Goal: Transaction & Acquisition: Purchase product/service

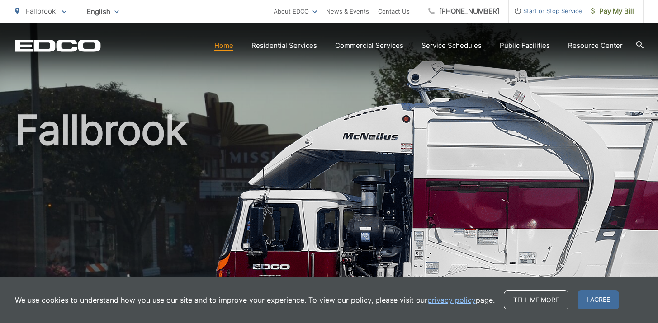
scroll to position [9, 0]
click at [224, 51] on link "Home" at bounding box center [223, 45] width 19 height 11
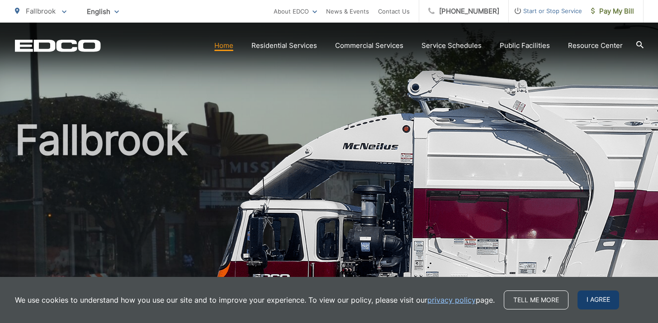
click at [599, 302] on span "I agree" at bounding box center [598, 300] width 42 height 19
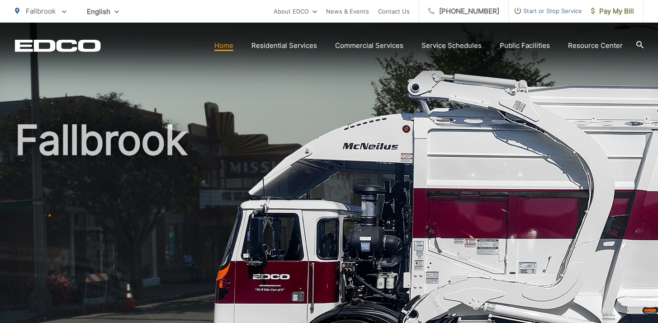
click at [229, 50] on link "Home" at bounding box center [223, 45] width 19 height 11
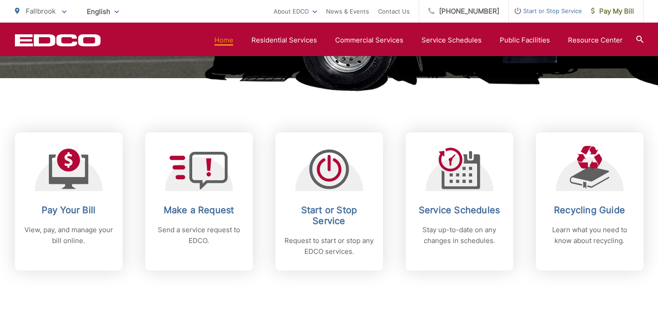
scroll to position [322, 0]
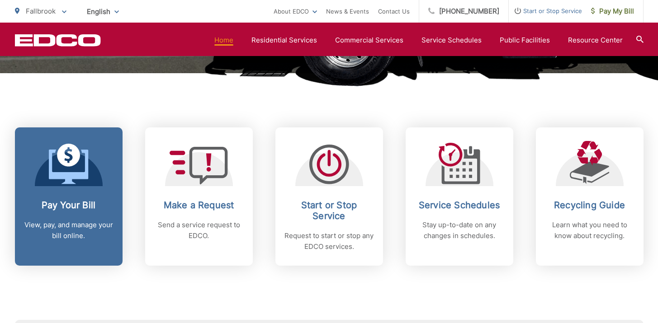
click at [75, 171] on icon at bounding box center [69, 164] width 40 height 41
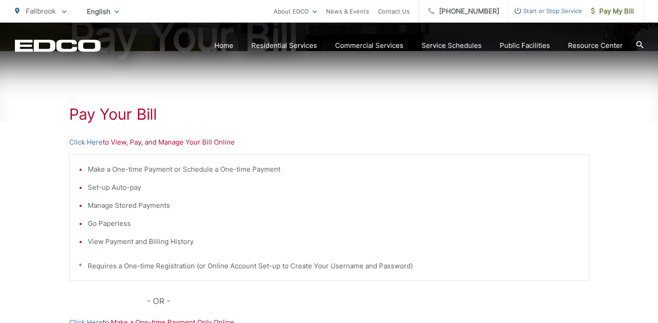
scroll to position [130, 0]
click at [92, 142] on link "Click Here" at bounding box center [85, 141] width 33 height 11
